Goal: Information Seeking & Learning: Learn about a topic

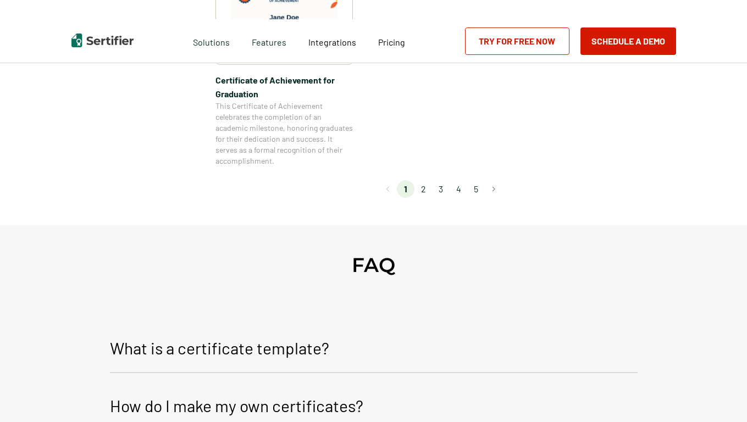
scroll to position [1075, 0]
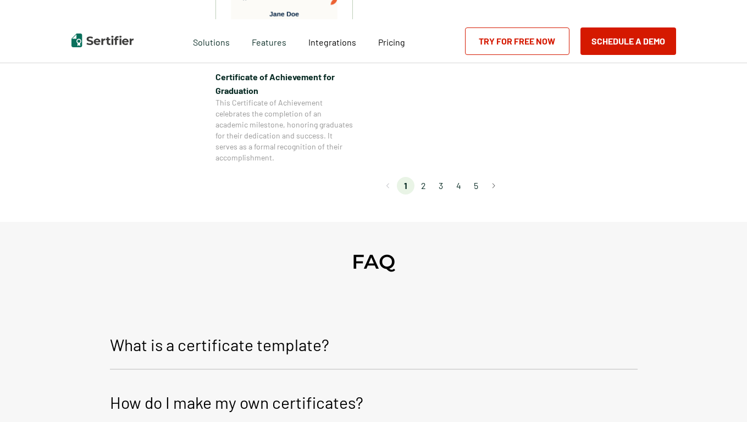
click at [423, 189] on li "2" at bounding box center [423, 186] width 18 height 18
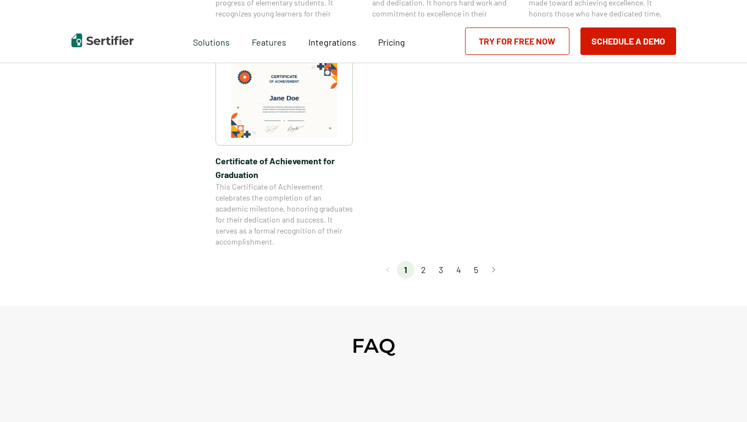
scroll to position [1068, 0]
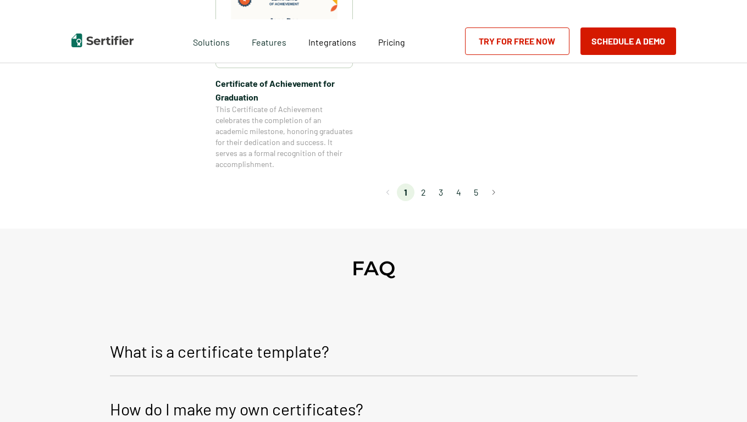
click at [427, 193] on li "2" at bounding box center [423, 193] width 18 height 18
click at [420, 195] on li "2" at bounding box center [423, 193] width 18 height 18
click at [424, 195] on li "2" at bounding box center [423, 193] width 18 height 18
click at [497, 195] on button "Go to next page" at bounding box center [494, 193] width 18 height 18
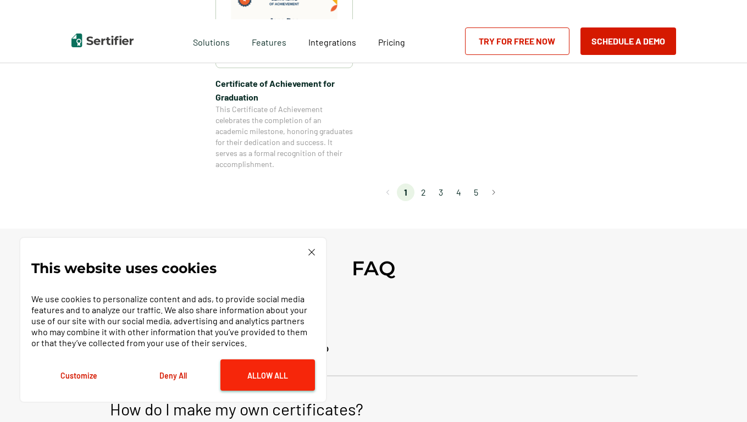
click at [254, 367] on button "Allow All" at bounding box center [267, 374] width 95 height 31
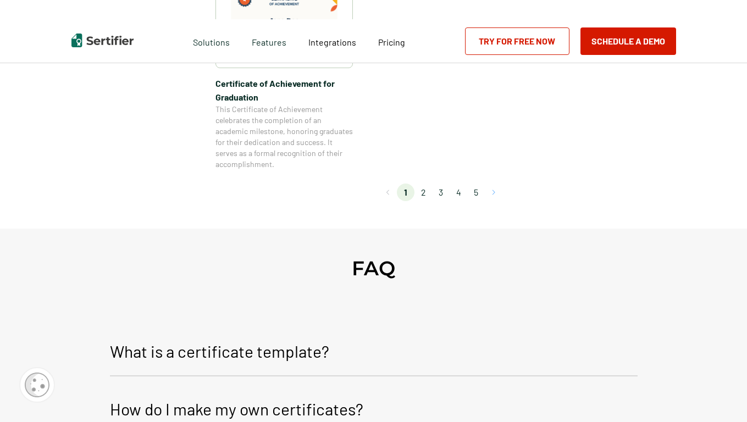
click at [494, 192] on button "Go to next page" at bounding box center [494, 193] width 18 height 18
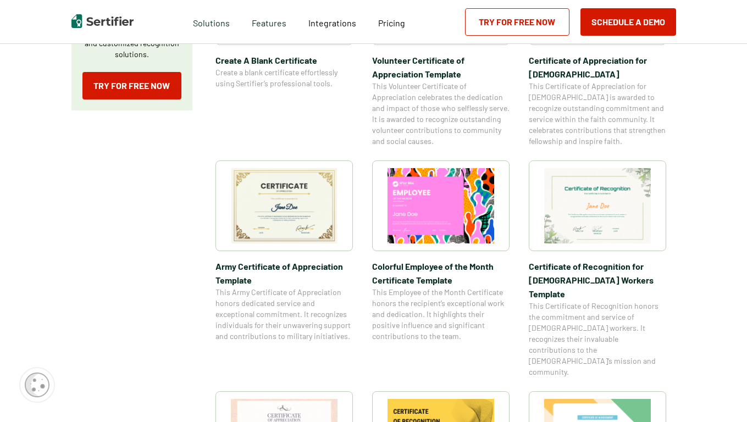
scroll to position [292, 0]
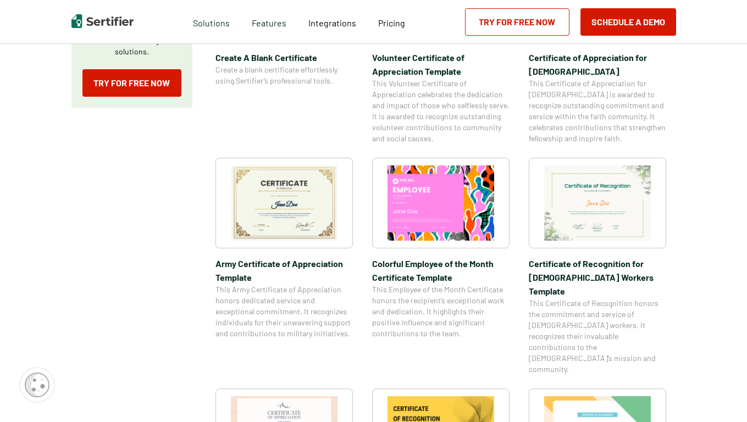
click at [294, 186] on img at bounding box center [284, 202] width 107 height 75
